Goal: Navigation & Orientation: Find specific page/section

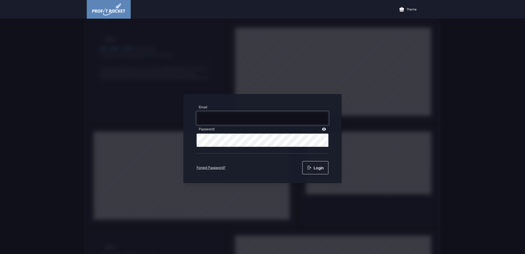
click at [233, 115] on input "Email" at bounding box center [263, 118] width 132 height 13
type input "[PERSON_NAME][EMAIL_ADDRESS][DOMAIN_NAME]"
click at [316, 169] on button "Login" at bounding box center [315, 167] width 26 height 13
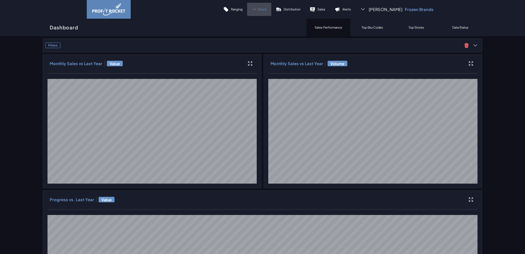
click at [257, 8] on icon at bounding box center [254, 9] width 5 height 5
click at [300, 10] on p "Distribution" at bounding box center [292, 9] width 17 height 4
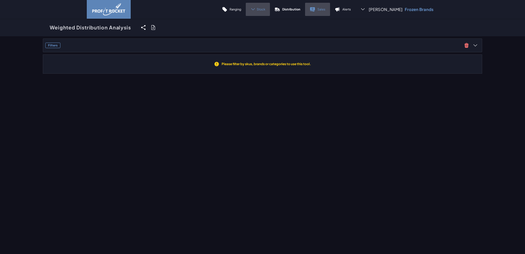
click at [315, 10] on icon at bounding box center [312, 8] width 5 height 3
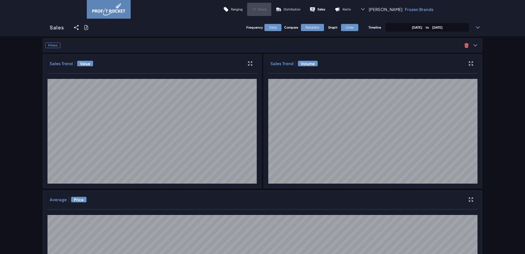
click at [267, 10] on span "Stock" at bounding box center [262, 9] width 9 height 4
click at [261, 25] on p "Trend" at bounding box center [257, 25] width 8 height 4
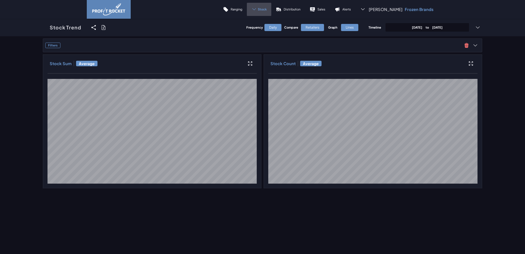
click at [267, 9] on span "Stock" at bounding box center [262, 9] width 9 height 4
click at [269, 41] on link "Cover" at bounding box center [253, 37] width 31 height 13
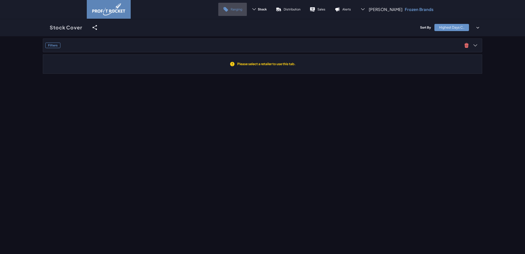
click at [247, 12] on link "Ranging" at bounding box center [232, 9] width 29 height 13
click at [267, 10] on span "Stock" at bounding box center [262, 9] width 9 height 4
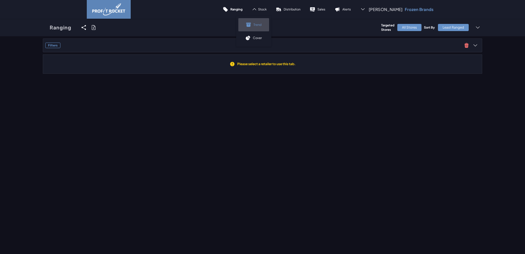
click at [261, 25] on p "Trend" at bounding box center [257, 25] width 8 height 4
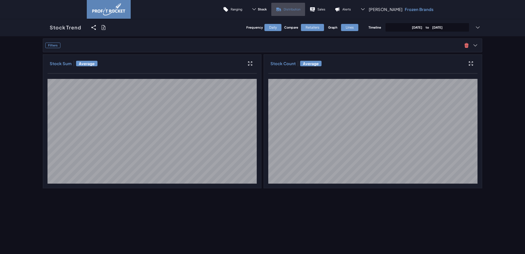
click at [300, 9] on p "Distribution" at bounding box center [292, 9] width 17 height 4
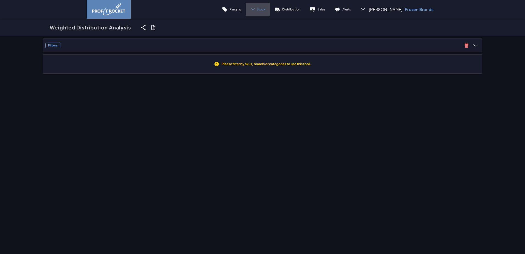
click at [265, 10] on span "Stock" at bounding box center [261, 9] width 9 height 4
click at [268, 35] on link "Cover" at bounding box center [252, 37] width 31 height 13
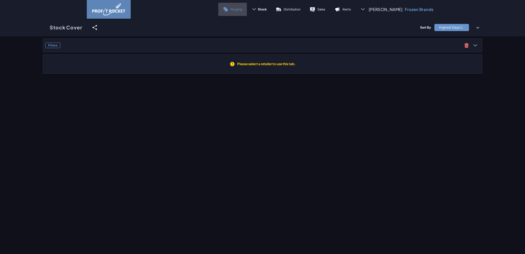
click at [242, 9] on p "Ranging" at bounding box center [237, 9] width 12 height 4
